Goal: Navigation & Orientation: Find specific page/section

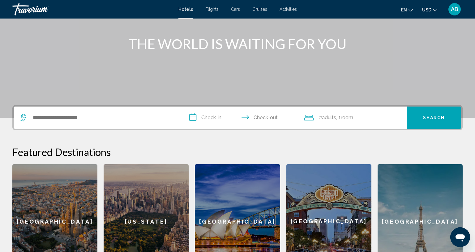
scroll to position [36, 0]
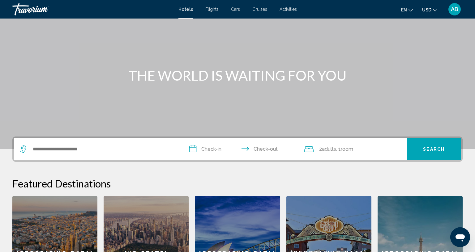
click at [409, 11] on icon "Change language" at bounding box center [411, 10] width 4 height 4
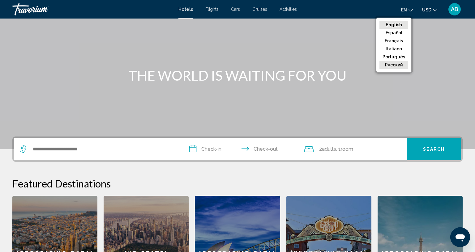
click at [387, 67] on button "русский" at bounding box center [393, 65] width 29 height 8
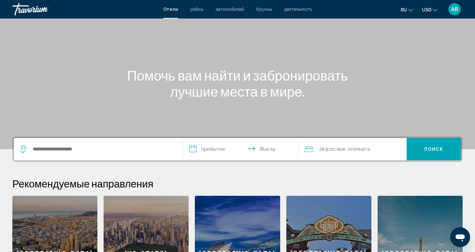
click at [227, 9] on span "автомобилей" at bounding box center [230, 9] width 28 height 5
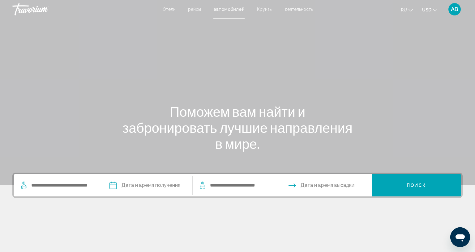
click at [165, 10] on span "Отели" at bounding box center [169, 9] width 13 height 5
